Goal: Find specific page/section: Find specific page/section

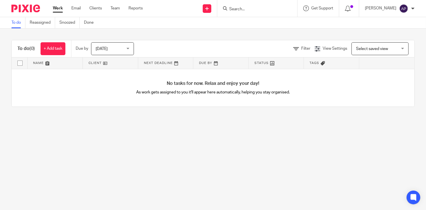
click at [245, 10] on input "Search" at bounding box center [254, 9] width 51 height 5
type input "hazoor"
click at [275, 23] on link at bounding box center [262, 22] width 71 height 9
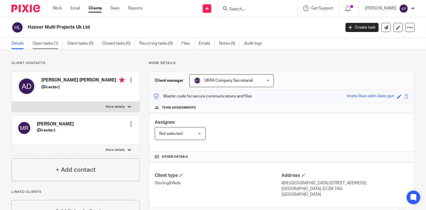
click at [55, 44] on link "Open tasks (1)" at bounding box center [48, 43] width 30 height 11
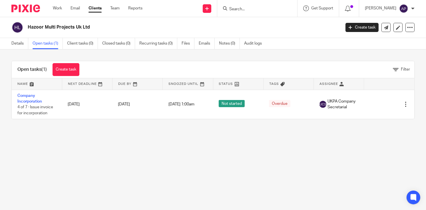
drag, startPoint x: 27, startPoint y: 26, endPoint x: 98, endPoint y: 27, distance: 70.2
click at [98, 27] on h2 "Hazoor Multi Projects Uk Ltd" at bounding box center [151, 27] width 247 height 6
copy h2 "Hazoor Multi Projects Uk Ltd"
click at [250, 9] on input "Search" at bounding box center [254, 9] width 51 height 5
type input "l"
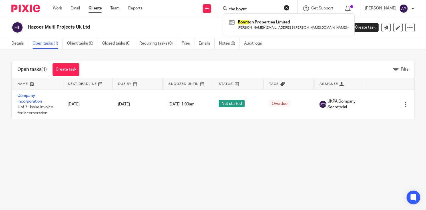
type input "the boynt"
click at [289, 6] on button "reset" at bounding box center [287, 8] width 6 height 6
